Goal: Transaction & Acquisition: Purchase product/service

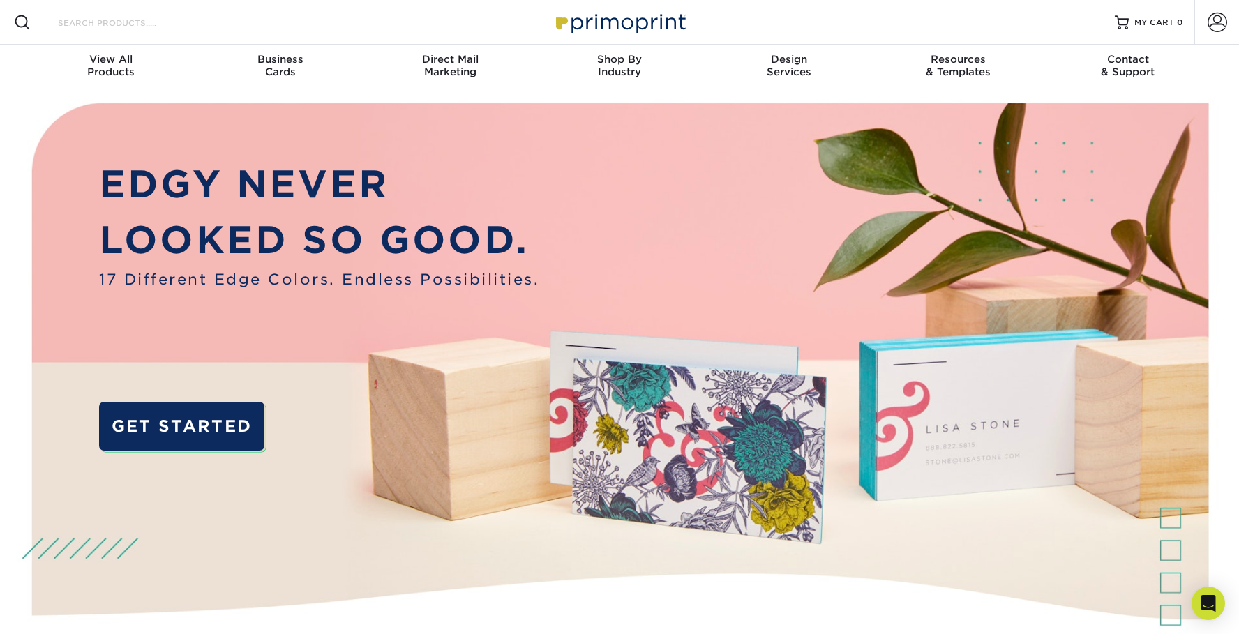
click at [97, 29] on input "Search Products" at bounding box center [125, 22] width 136 height 17
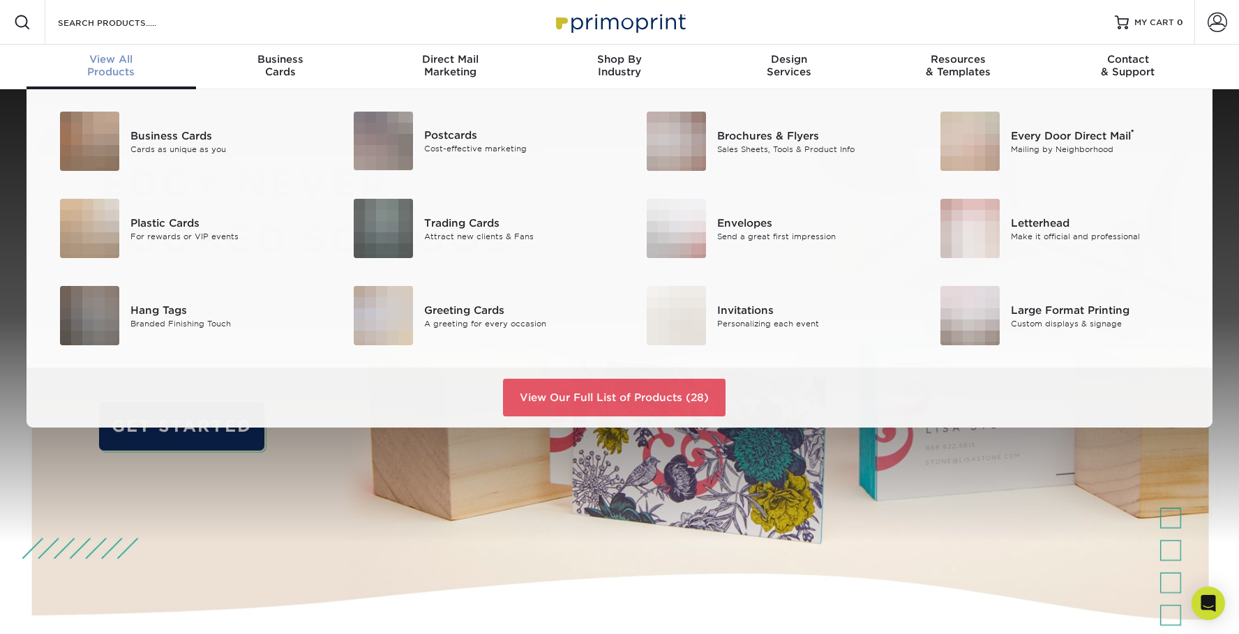
click at [109, 61] on span "View All" at bounding box center [112, 59] width 170 height 13
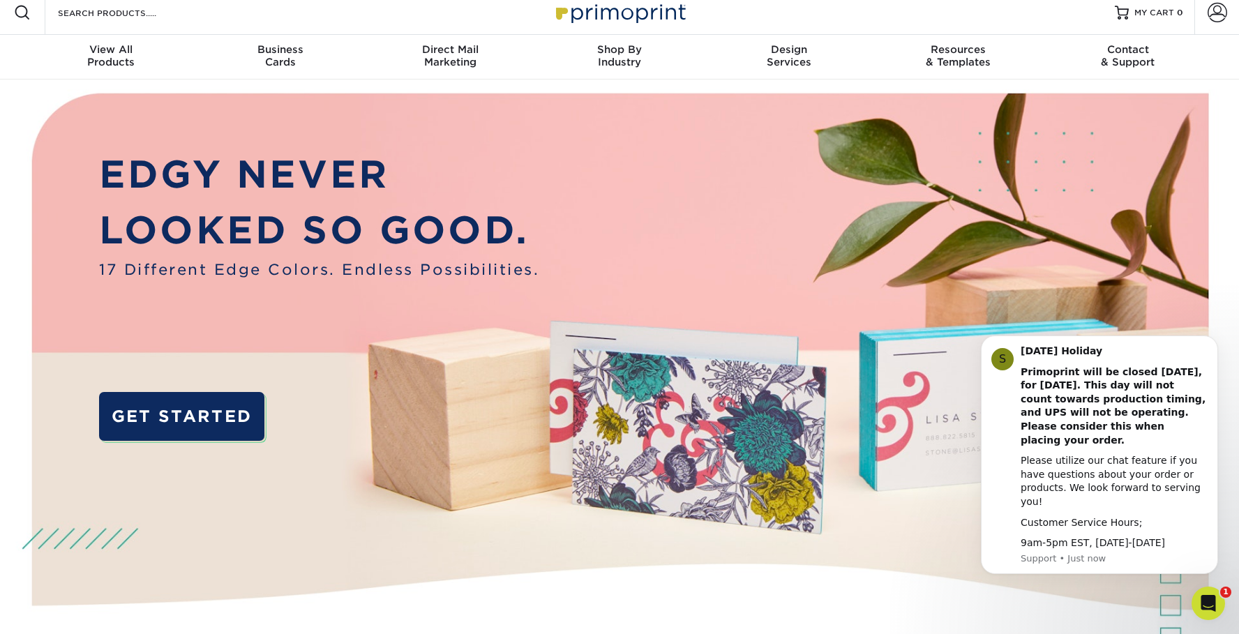
scroll to position [13, 0]
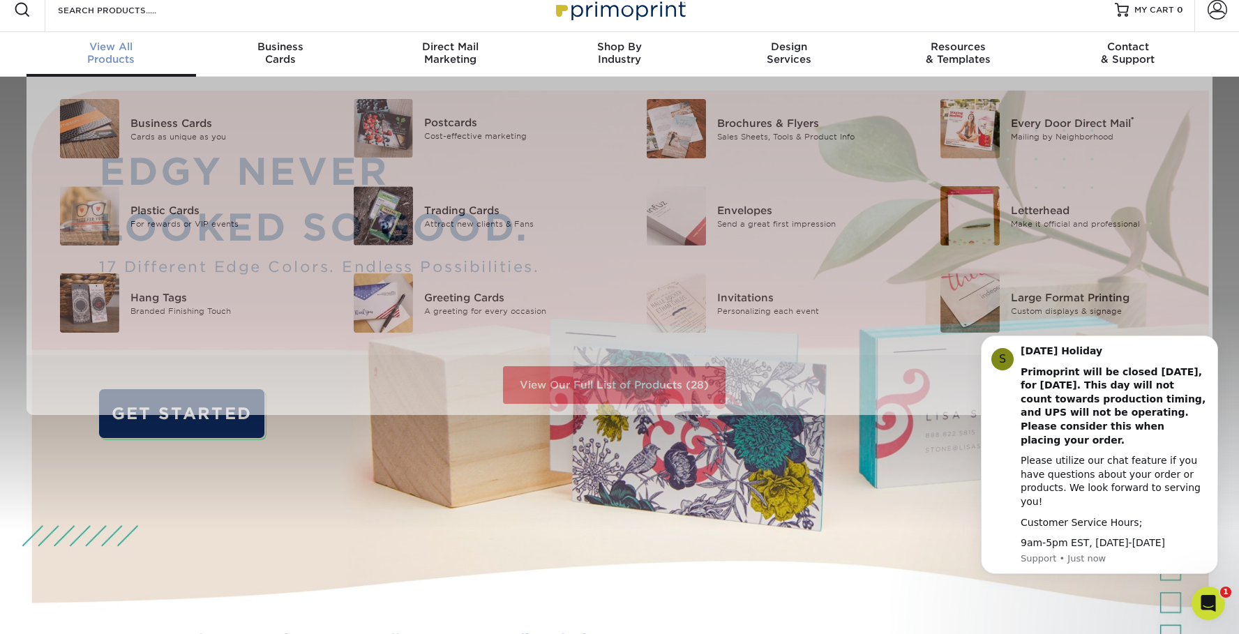
click at [114, 56] on div "View All Products" at bounding box center [112, 52] width 170 height 25
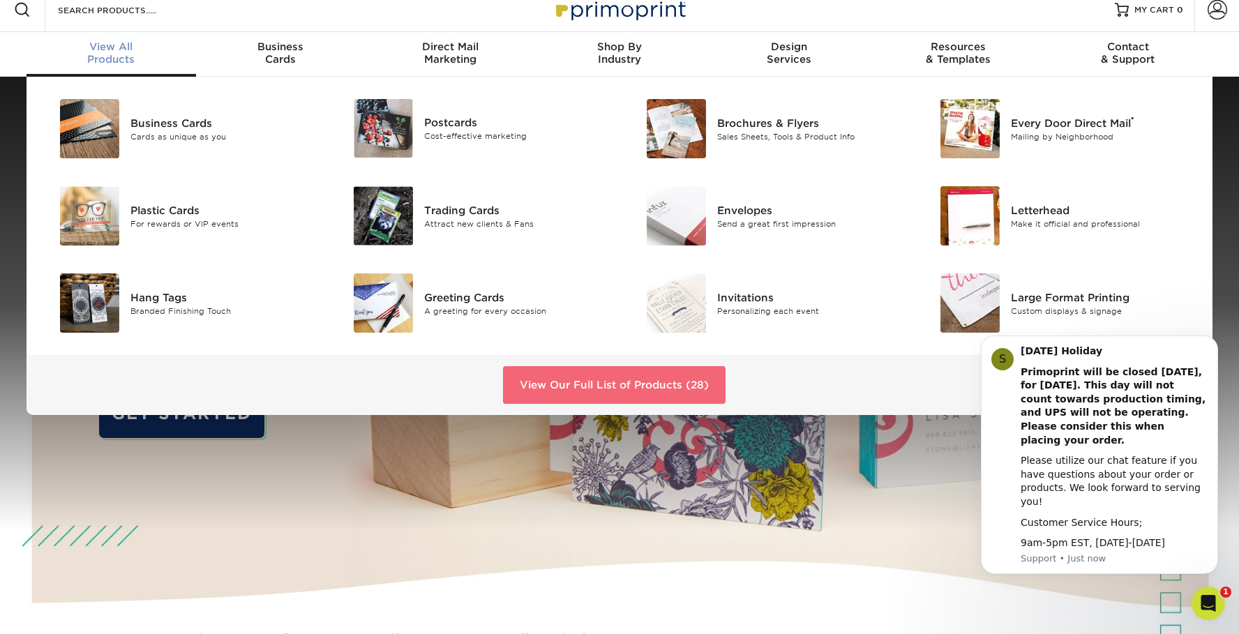
click at [592, 385] on link "View Our Full List of Products (28)" at bounding box center [614, 385] width 223 height 38
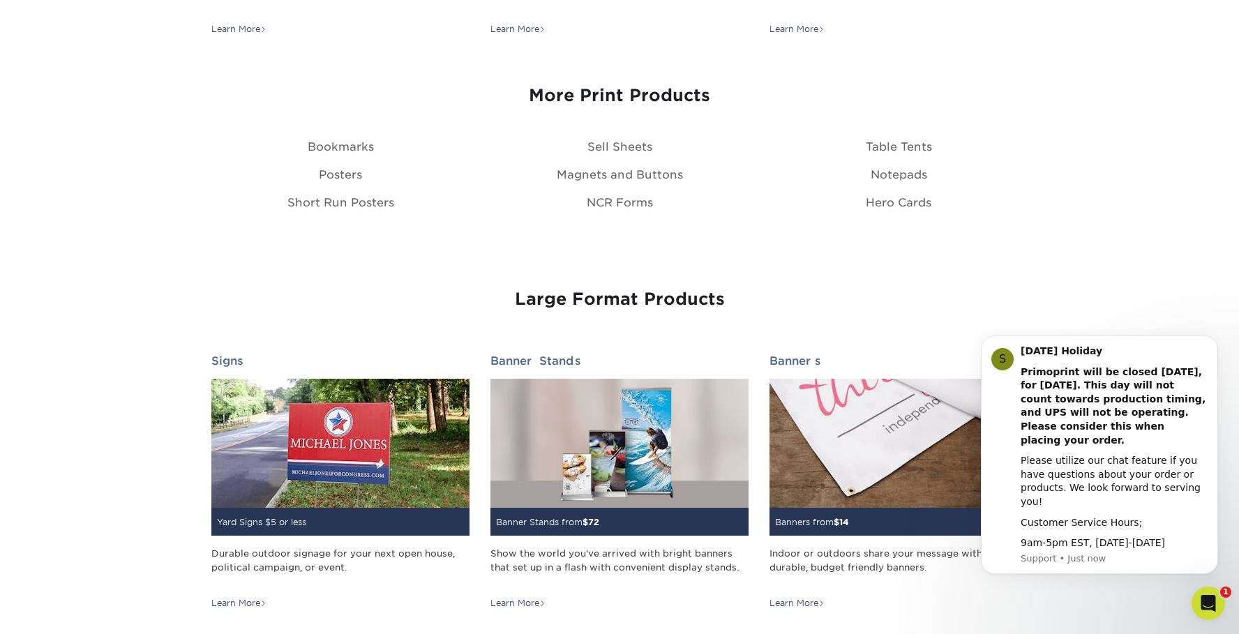
scroll to position [1819, 0]
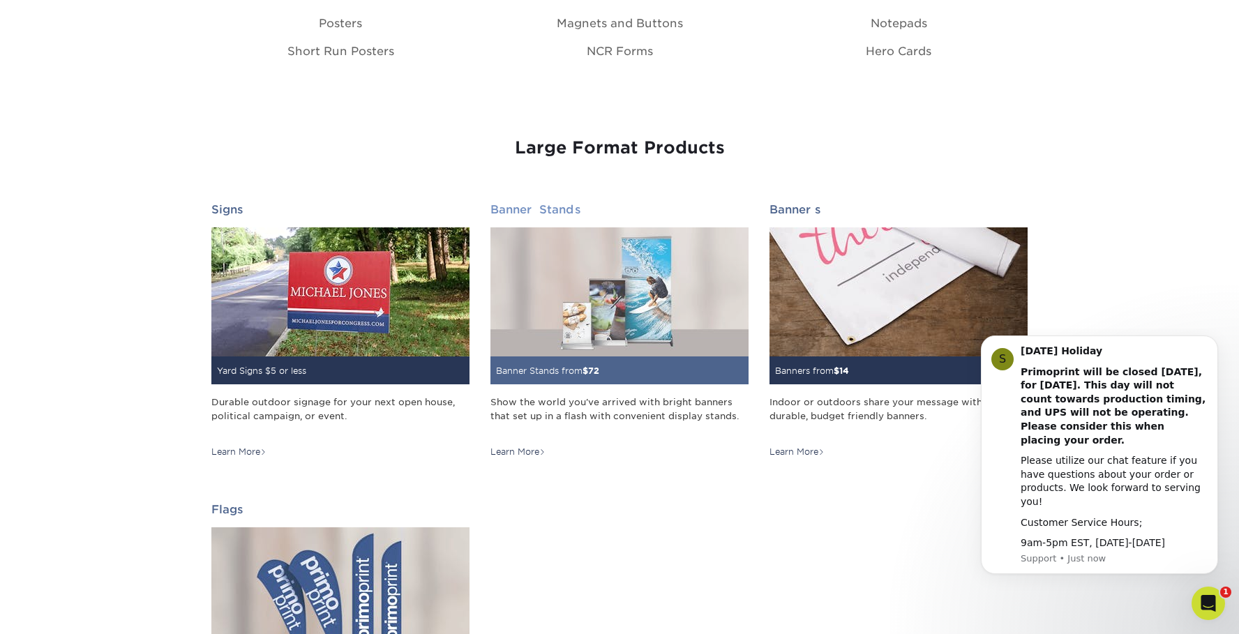
click at [628, 306] on img at bounding box center [620, 292] width 258 height 129
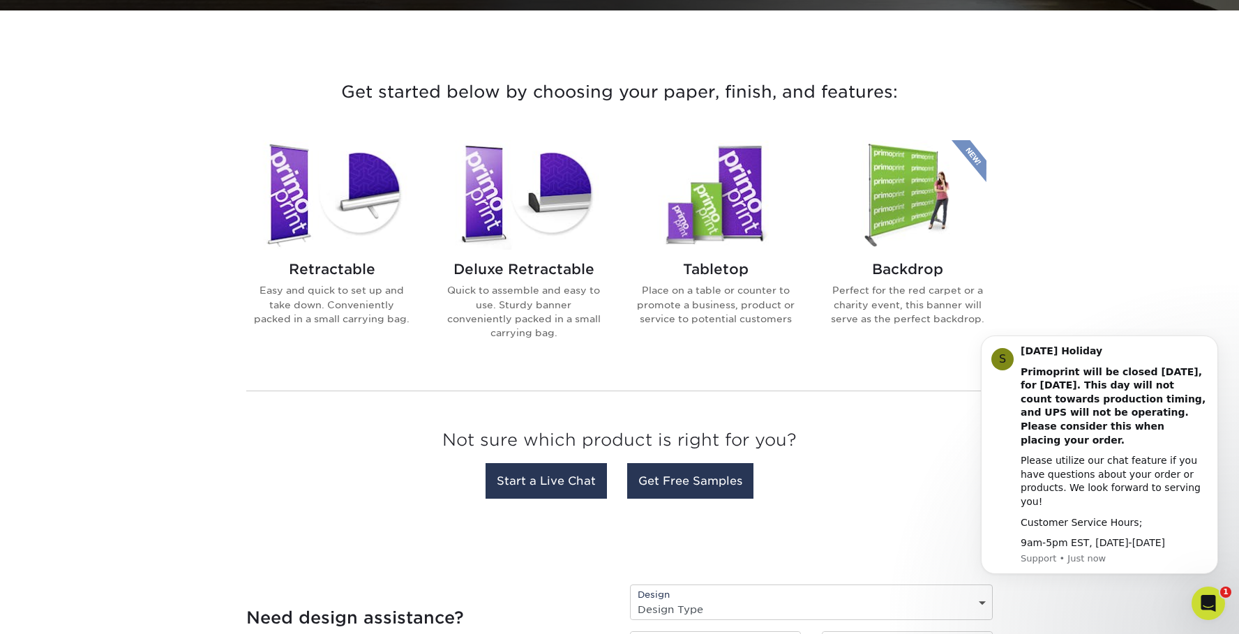
click at [344, 193] on img at bounding box center [332, 195] width 158 height 110
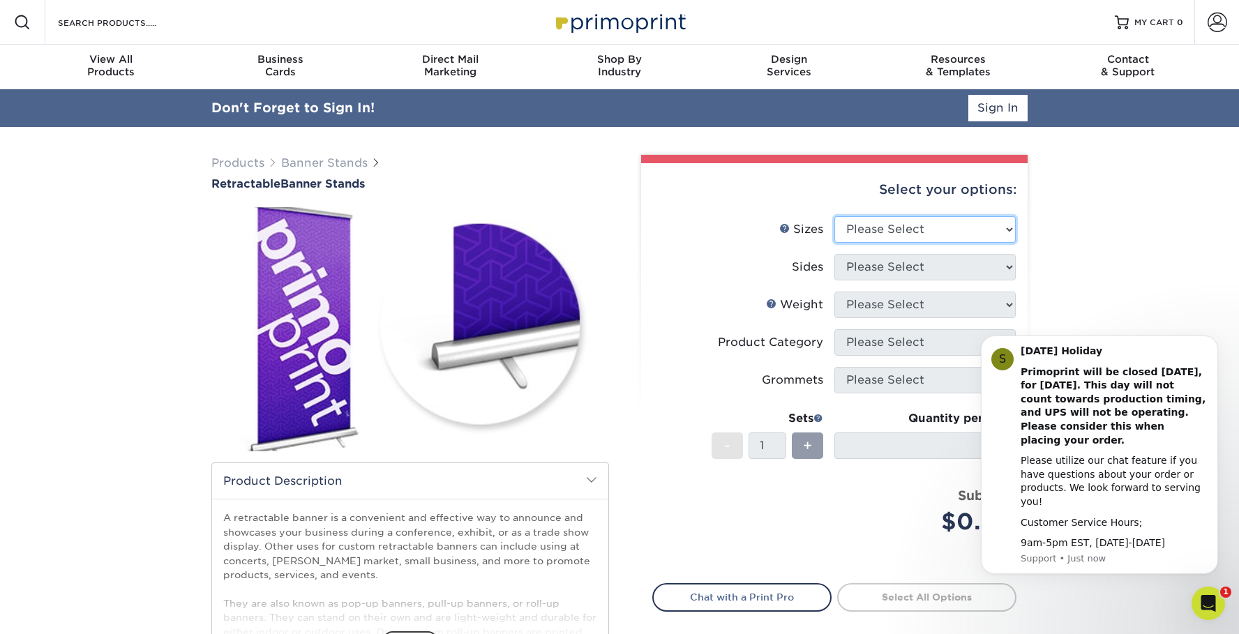
click at [924, 232] on select "Please Select 24" x 60" 33" x 80" 47" x 80"" at bounding box center [925, 229] width 181 height 27
select select "33.00x80.00"
click at [835, 216] on select "Please Select 24" x 60" 33" x 80" 47" x 80"" at bounding box center [925, 229] width 181 height 27
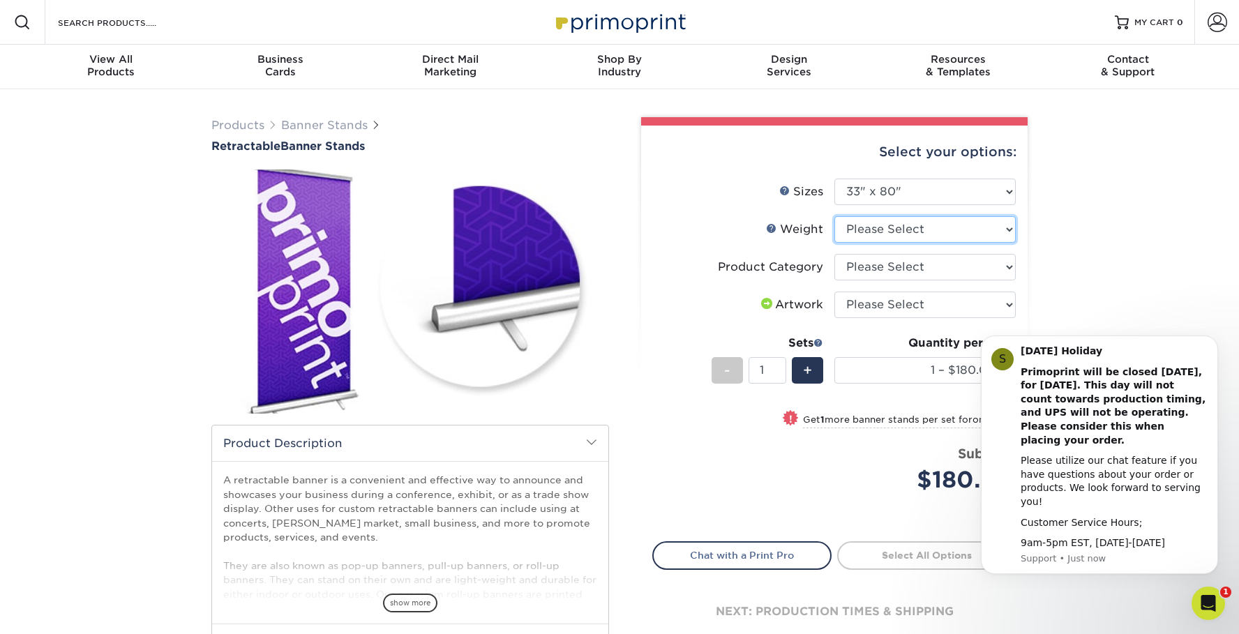
click at [960, 228] on select "Please Select 10MIL" at bounding box center [925, 229] width 181 height 27
select select "10MIL"
click at [835, 216] on select "Please Select 10MIL" at bounding box center [925, 229] width 181 height 27
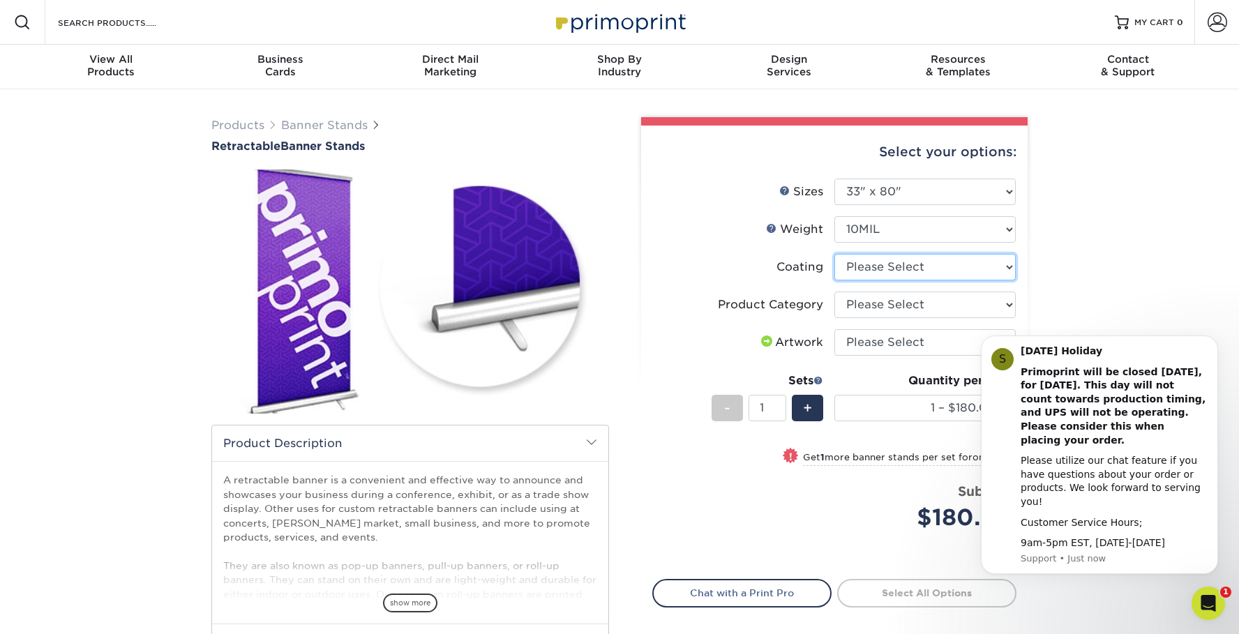
click at [937, 265] on select at bounding box center [925, 267] width 181 height 27
select select "3e7618de-abca-4bda-9f97-8b9129e913d8"
click at [835, 254] on select at bounding box center [925, 267] width 181 height 27
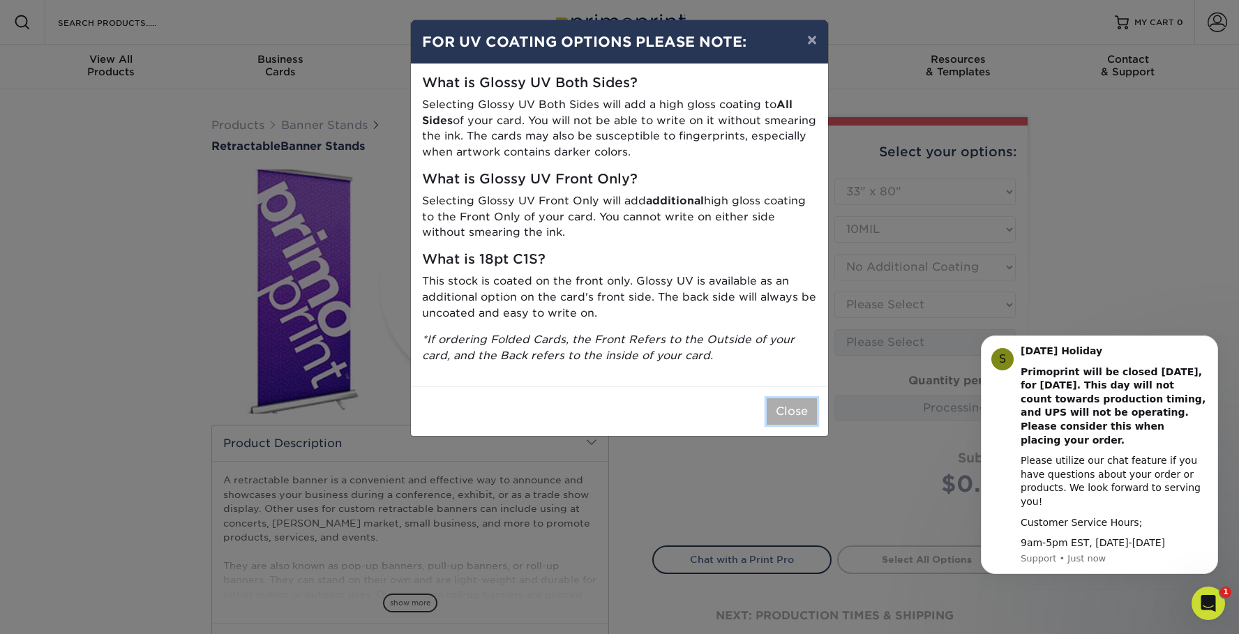
click at [798, 398] on button "Close" at bounding box center [792, 411] width 50 height 27
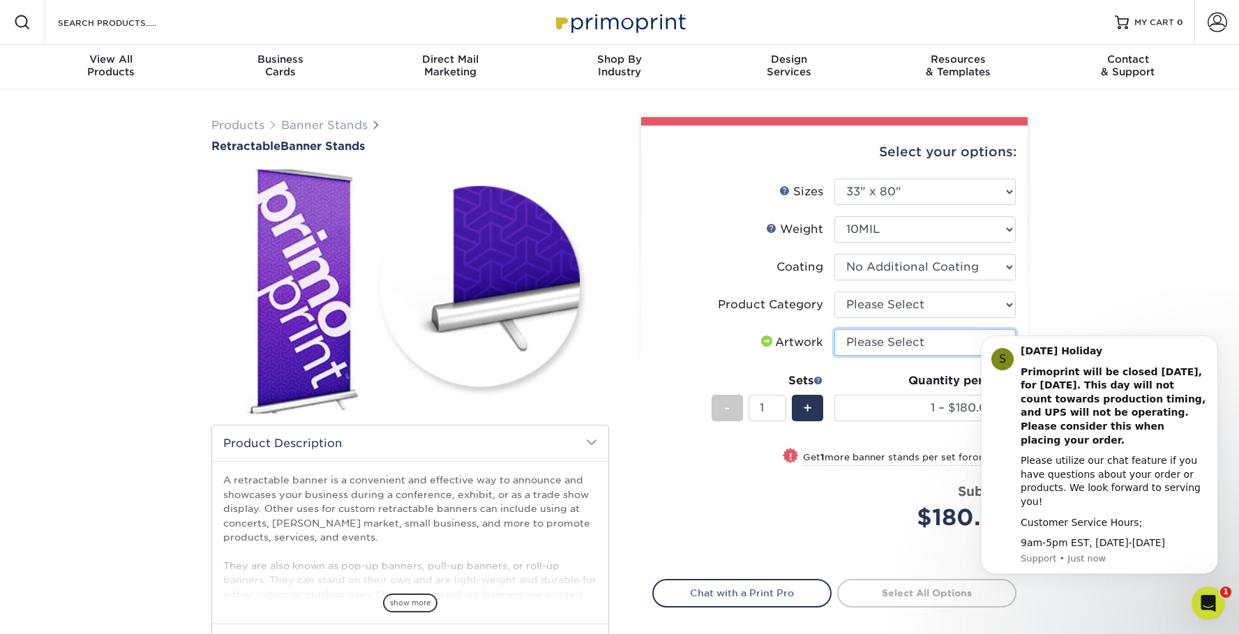
click at [907, 339] on select "Please Select I will upload files I need a design - $50" at bounding box center [925, 342] width 181 height 27
select select "upload"
click at [835, 329] on select "Please Select I will upload files I need a design - $50" at bounding box center [925, 342] width 181 height 27
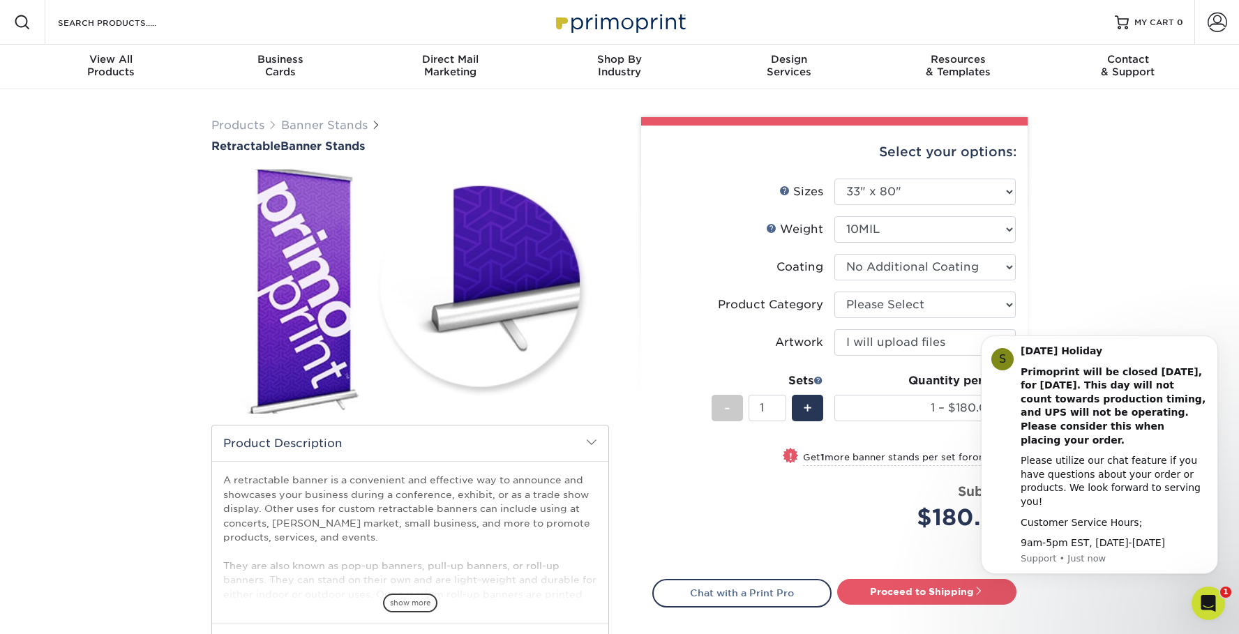
click at [1084, 297] on div "Products Banner Stands Retractable Banner Stands show more Templates" at bounding box center [619, 439] width 1239 height 701
